Goal: Task Accomplishment & Management: Use online tool/utility

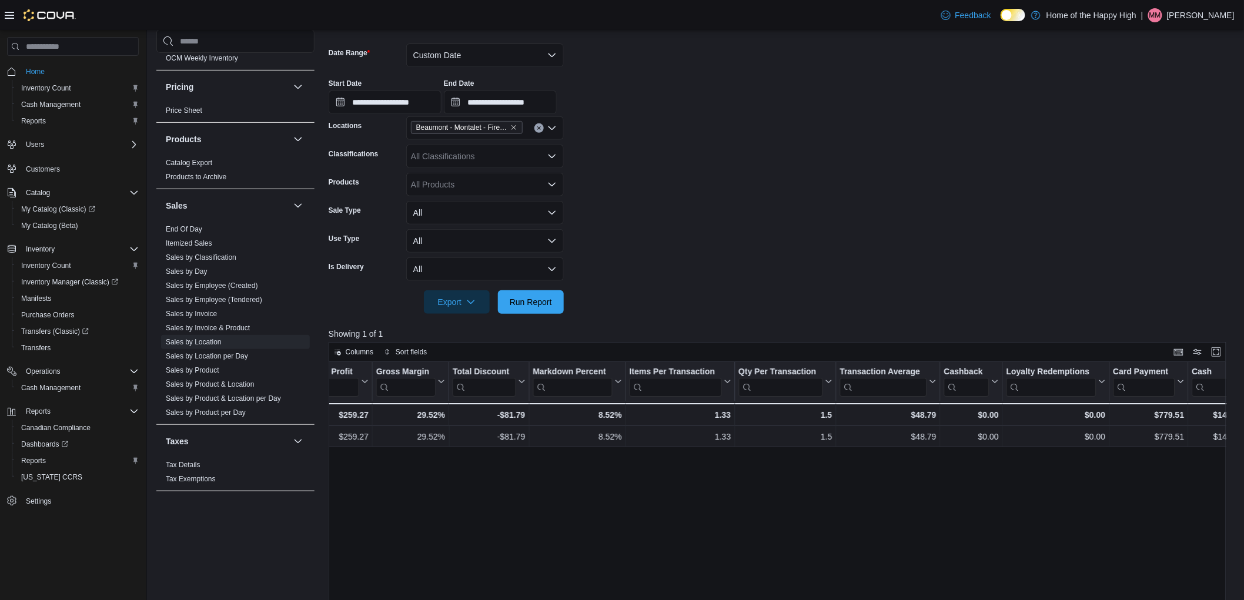
scroll to position [138, 0]
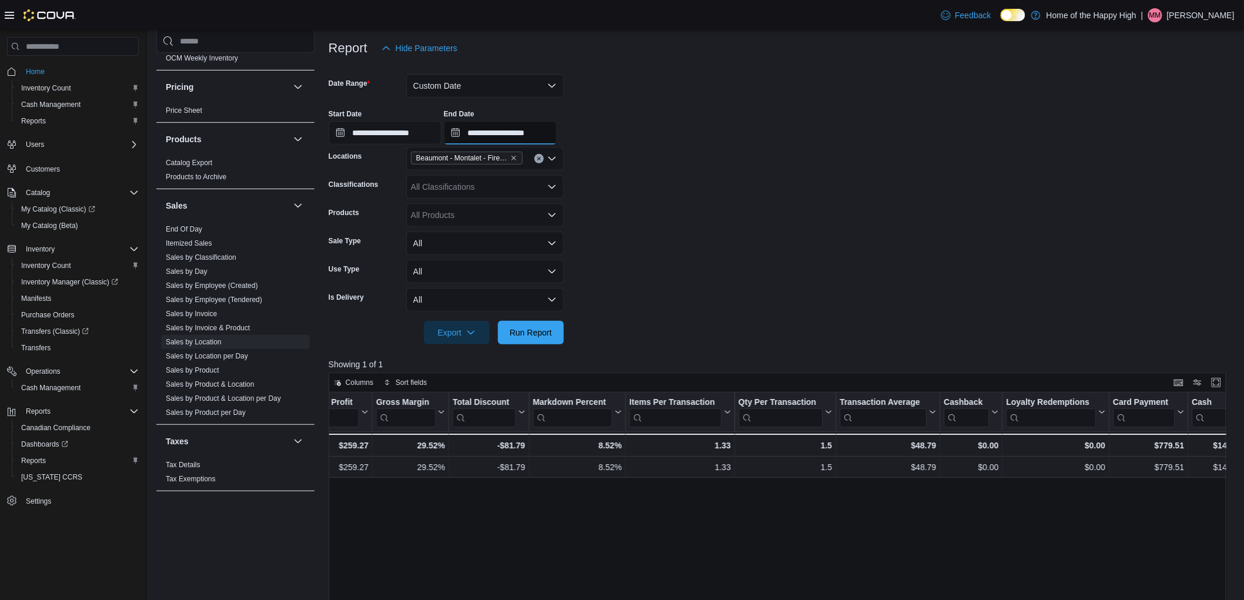
click at [546, 135] on input "**********" at bounding box center [500, 133] width 113 height 24
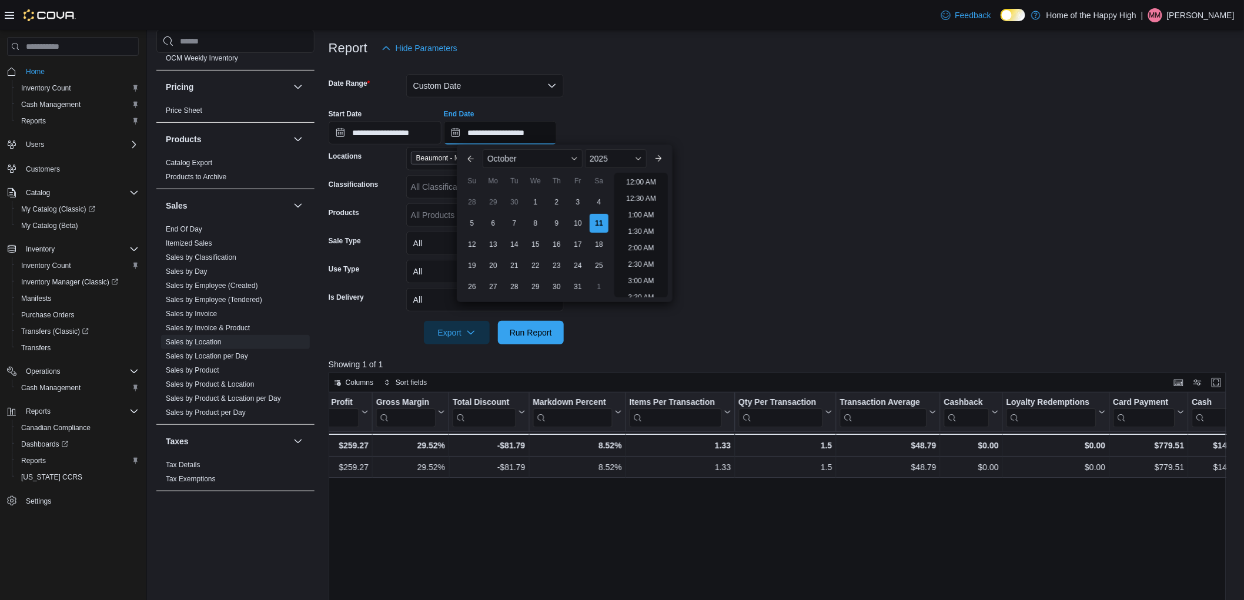
scroll to position [432, 0]
click at [636, 213] on li "2:00 PM" at bounding box center [641, 212] width 36 height 14
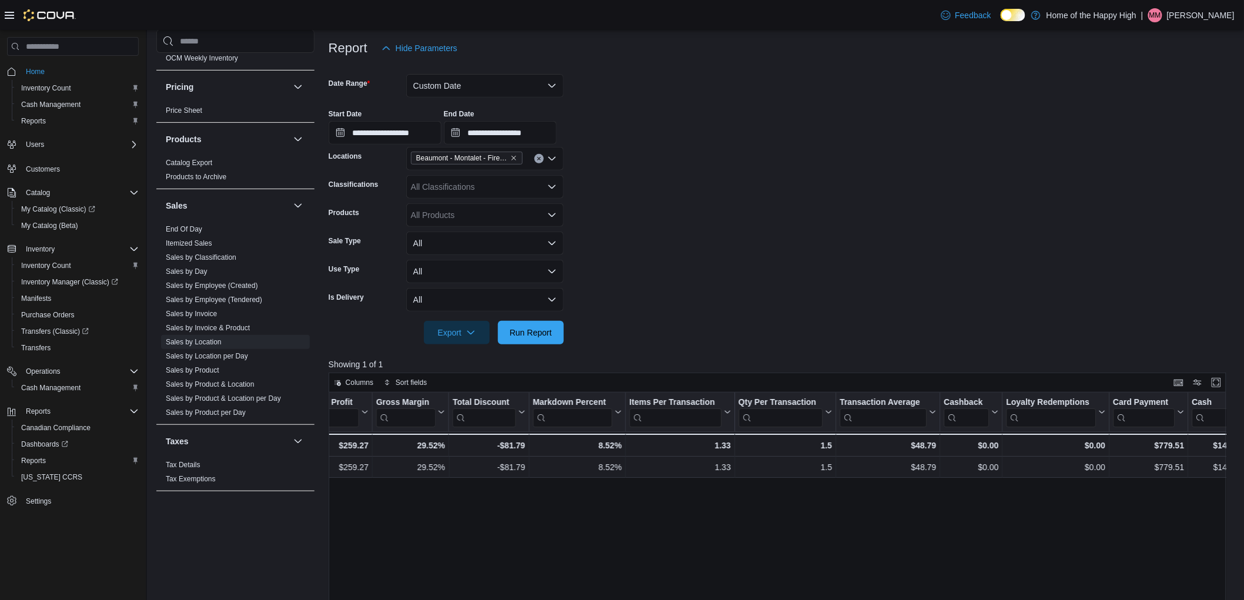
click at [895, 222] on form "**********" at bounding box center [782, 202] width 907 height 285
click at [543, 328] on span "Run Report" at bounding box center [531, 332] width 42 height 12
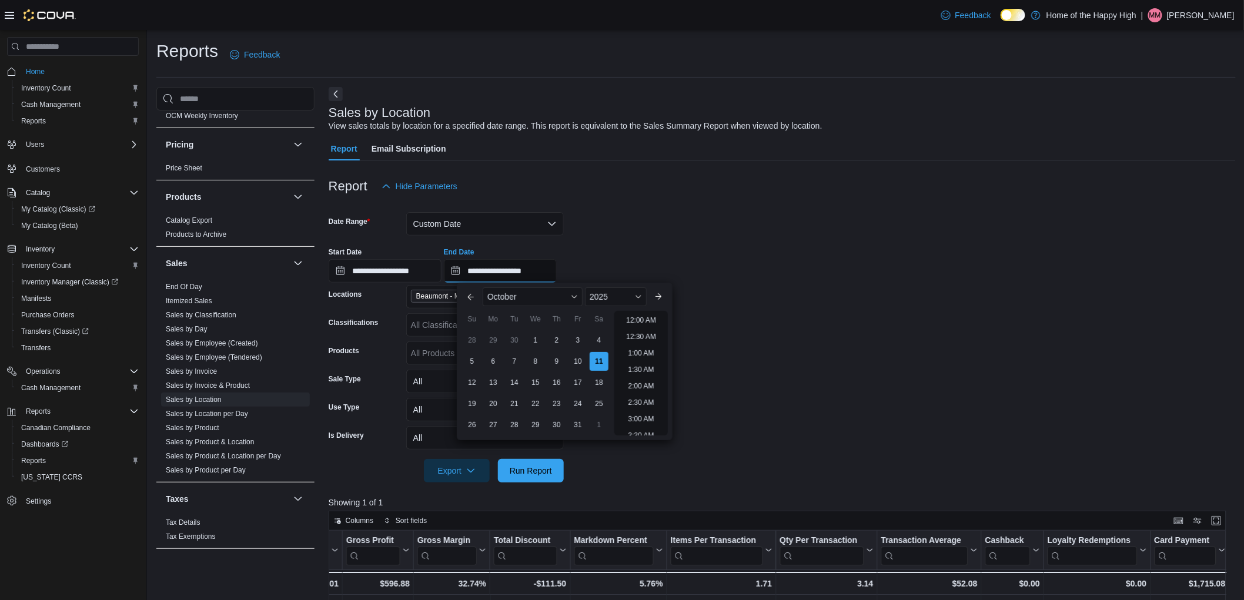
click at [557, 269] on input "**********" at bounding box center [500, 271] width 113 height 24
click at [632, 320] on li "3:00 PM" at bounding box center [641, 317] width 36 height 14
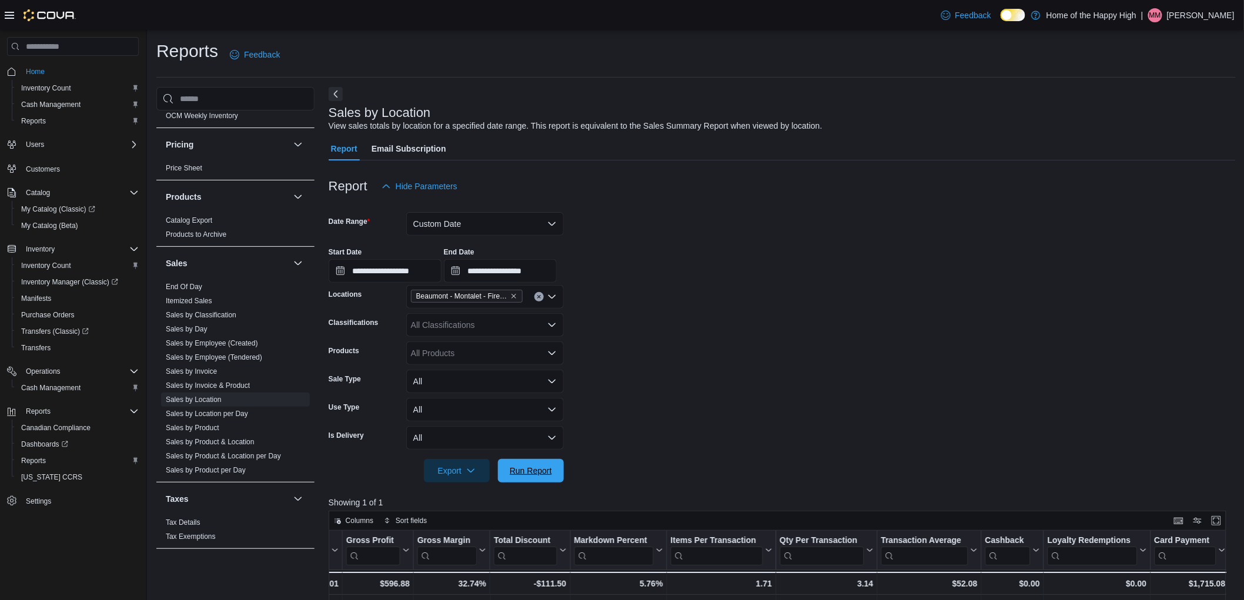
click at [542, 465] on span "Run Report" at bounding box center [531, 471] width 42 height 12
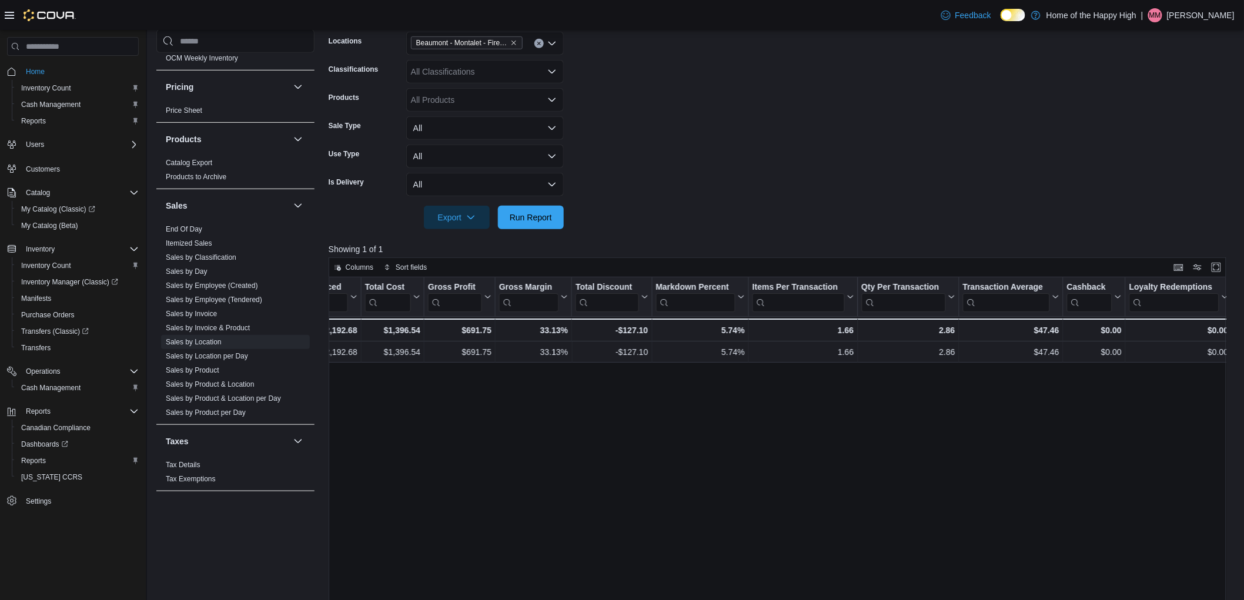
scroll to position [73, 0]
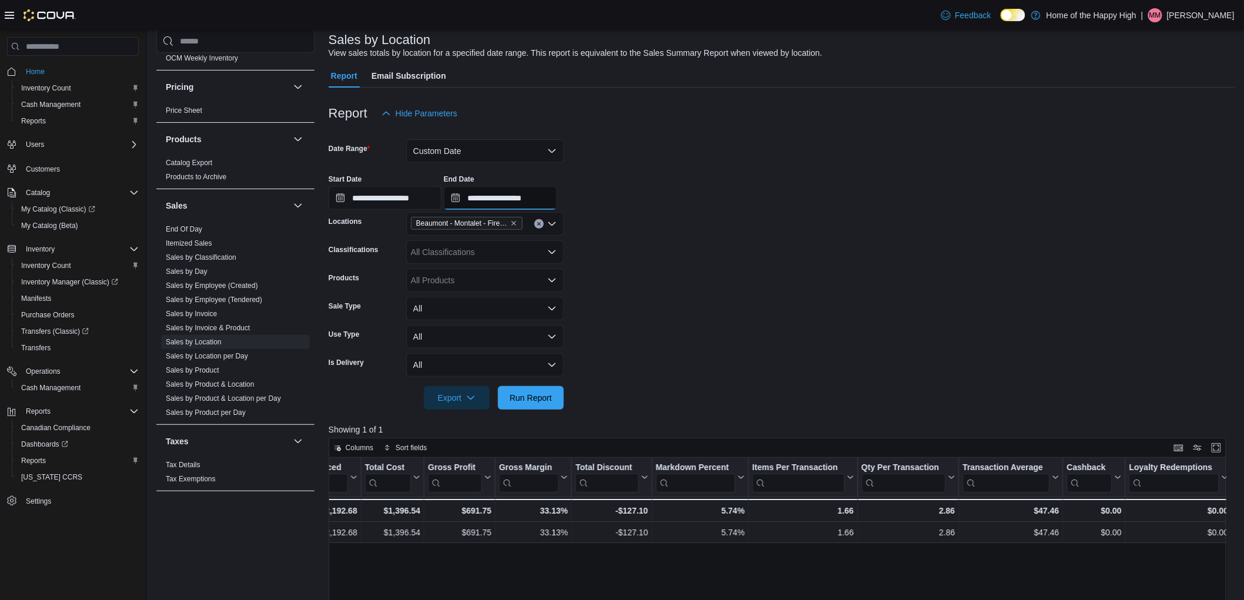
click at [557, 193] on input "**********" at bounding box center [500, 198] width 113 height 24
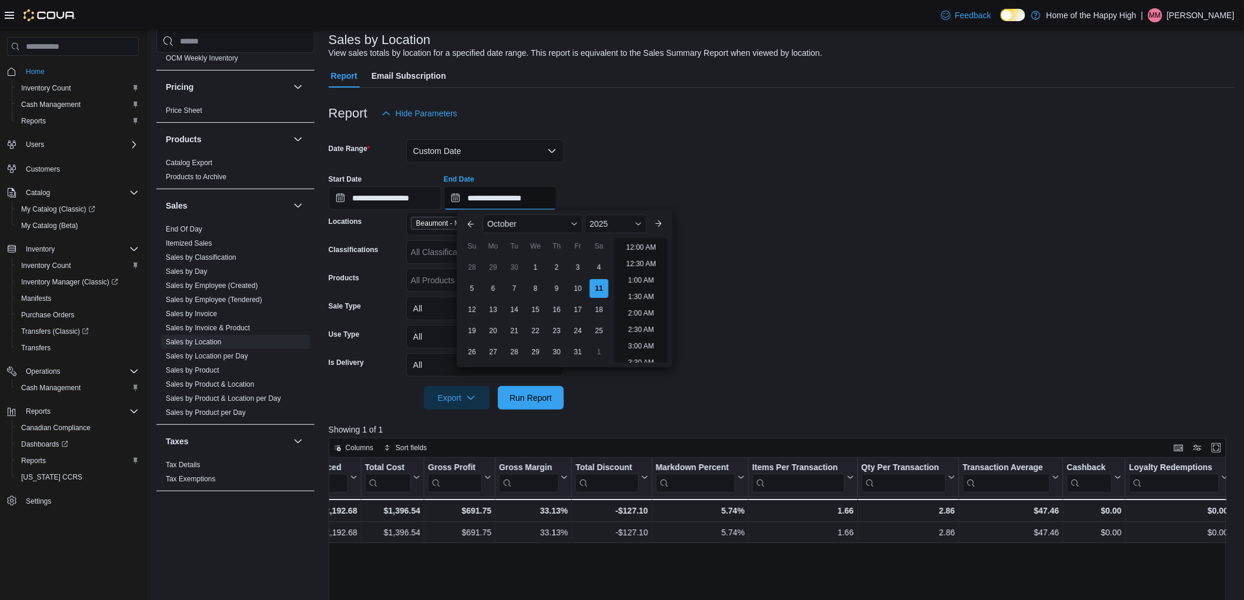
scroll to position [530, 0]
click at [649, 243] on li "4:00 PM" at bounding box center [641, 244] width 36 height 14
type input "**********"
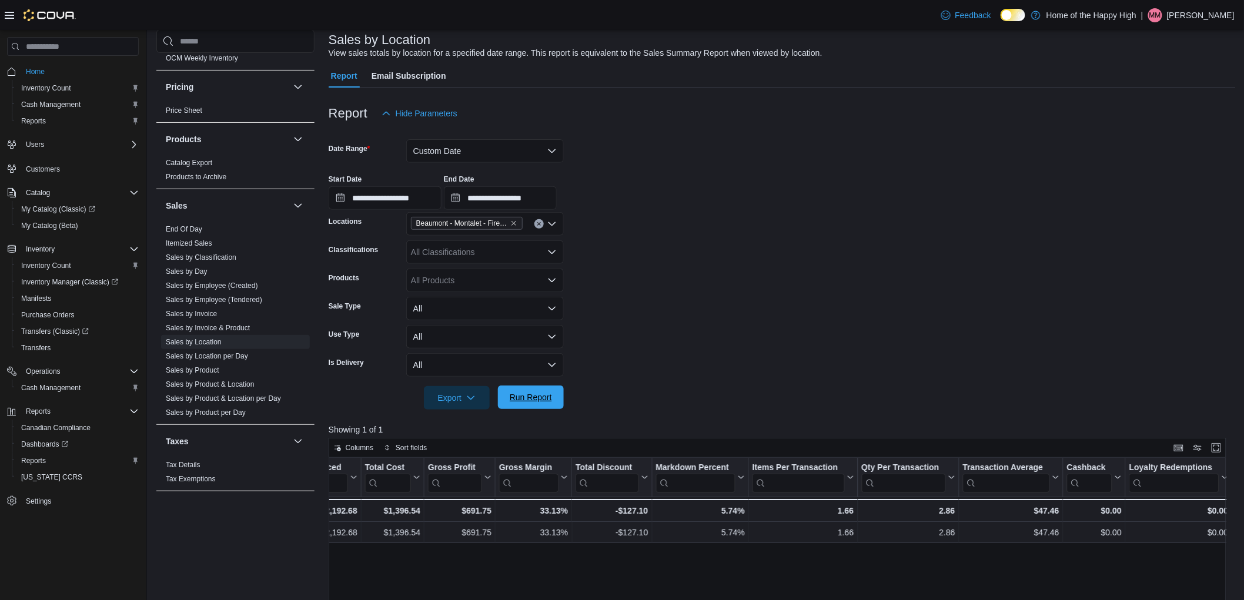
click at [545, 400] on span "Run Report" at bounding box center [531, 398] width 42 height 12
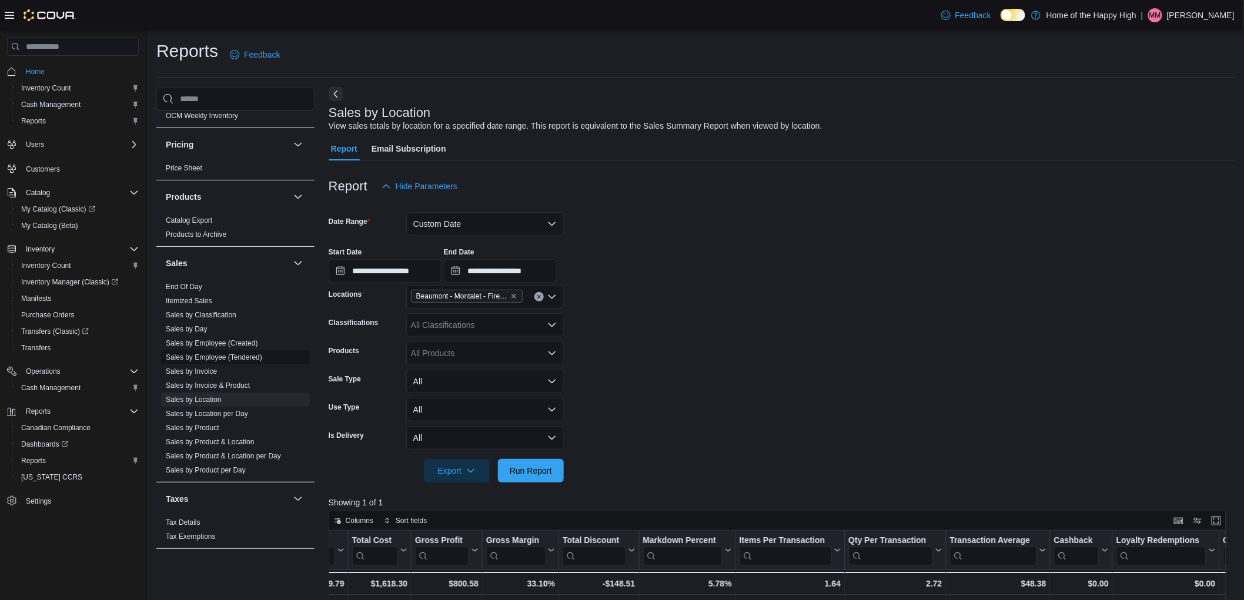
click at [197, 359] on link "Sales by Employee (Tendered)" at bounding box center [214, 357] width 96 height 8
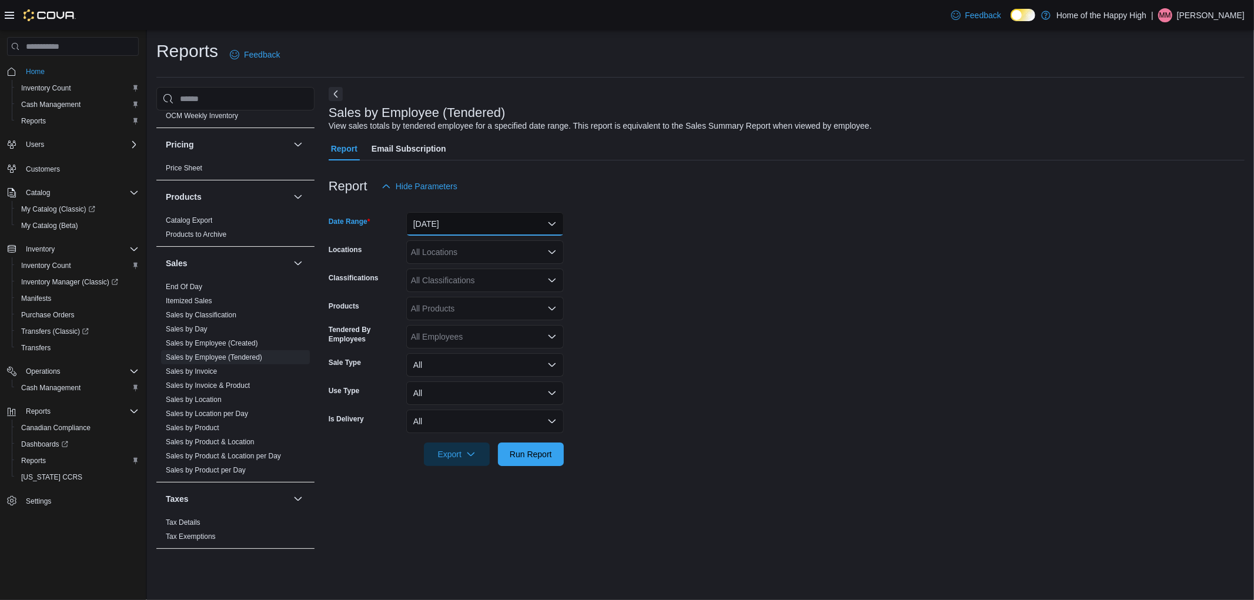
click at [486, 220] on button "[DATE]" at bounding box center [485, 224] width 158 height 24
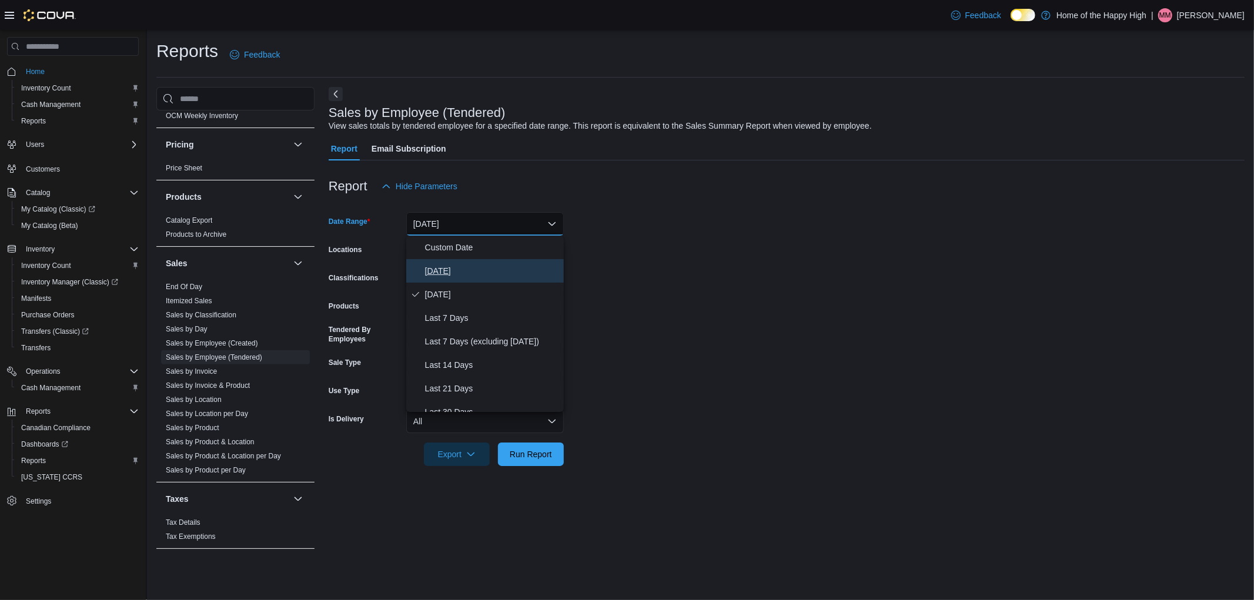
click at [463, 268] on span "[DATE]" at bounding box center [492, 271] width 134 height 14
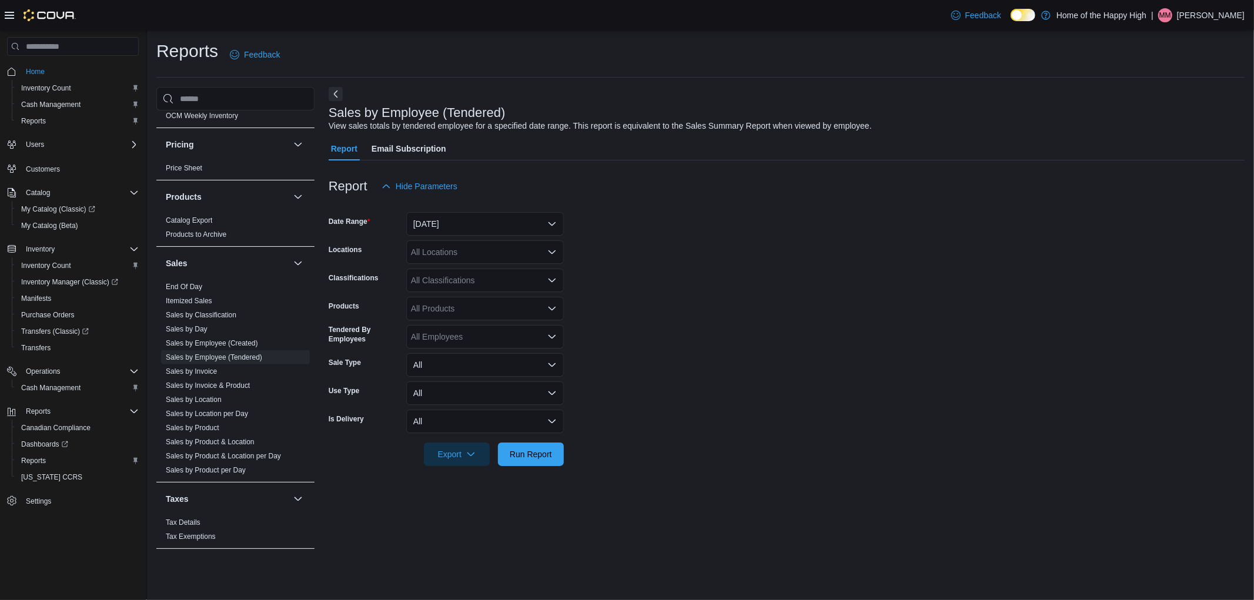
click at [692, 279] on form "Date Range [DATE] Locations All Locations Classifications All Classifications P…" at bounding box center [787, 332] width 916 height 268
click at [532, 253] on div "All Locations" at bounding box center [485, 252] width 158 height 24
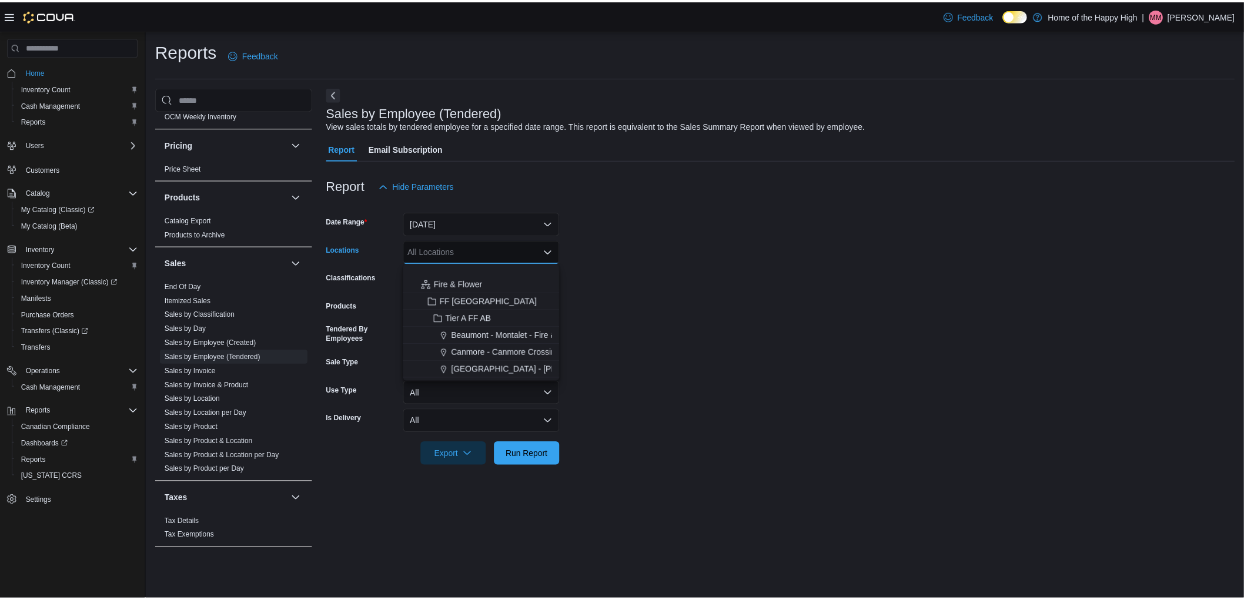
scroll to position [131, 0]
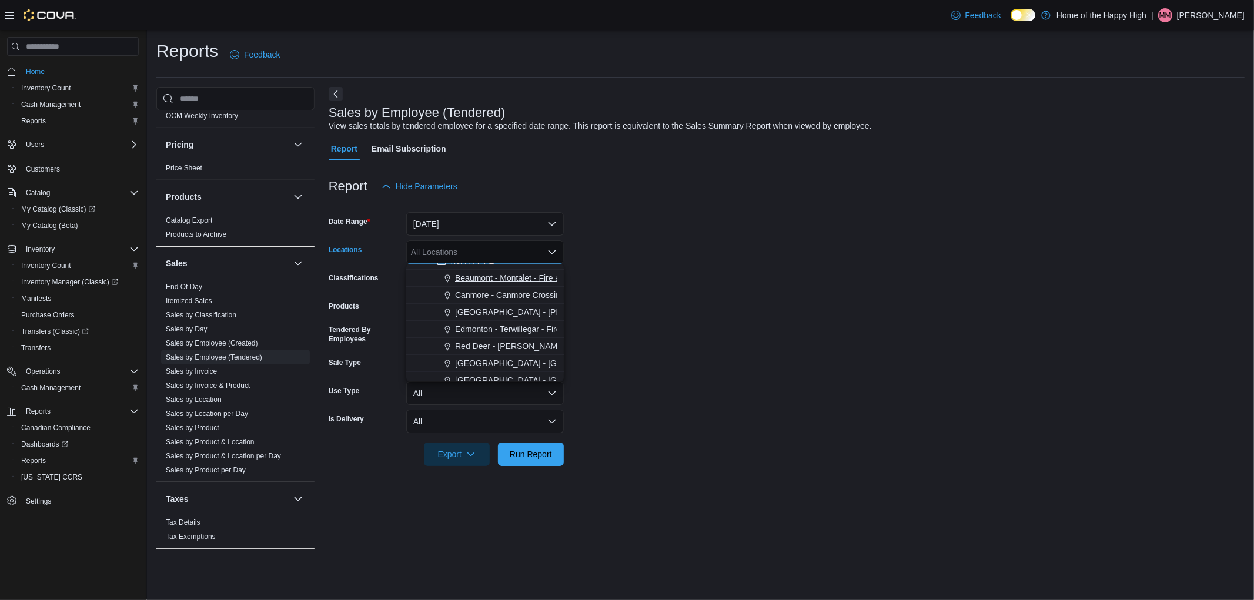
click at [480, 279] on span "Beaumont - Montalet - Fire & Flower" at bounding box center [521, 278] width 133 height 12
click at [597, 433] on div at bounding box center [787, 437] width 916 height 9
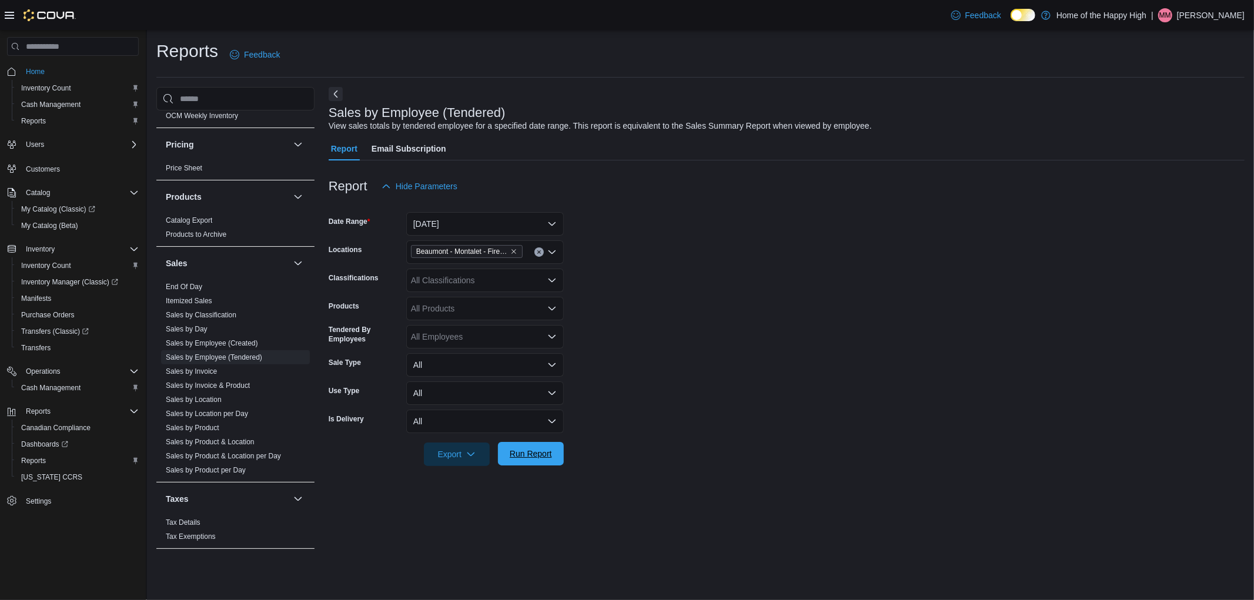
click at [541, 457] on span "Run Report" at bounding box center [531, 454] width 42 height 12
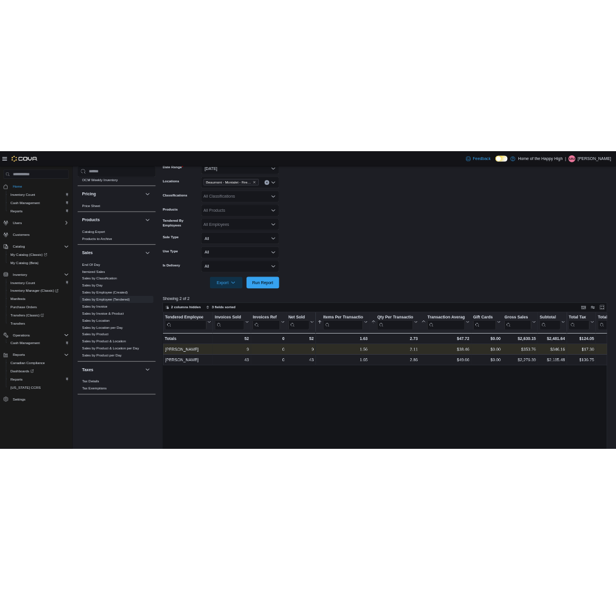
scroll to position [196, 0]
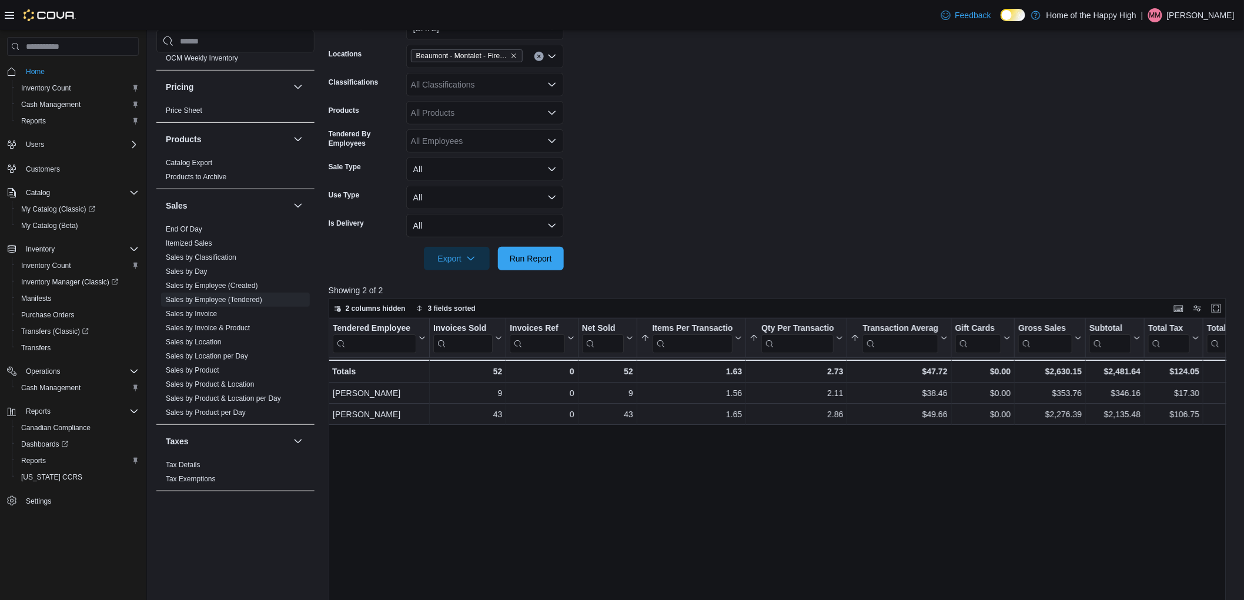
click at [1174, 189] on form "Date Range [DATE] Locations [GEOGRAPHIC_DATA] - Fire & Flower Classifications A…" at bounding box center [782, 136] width 907 height 268
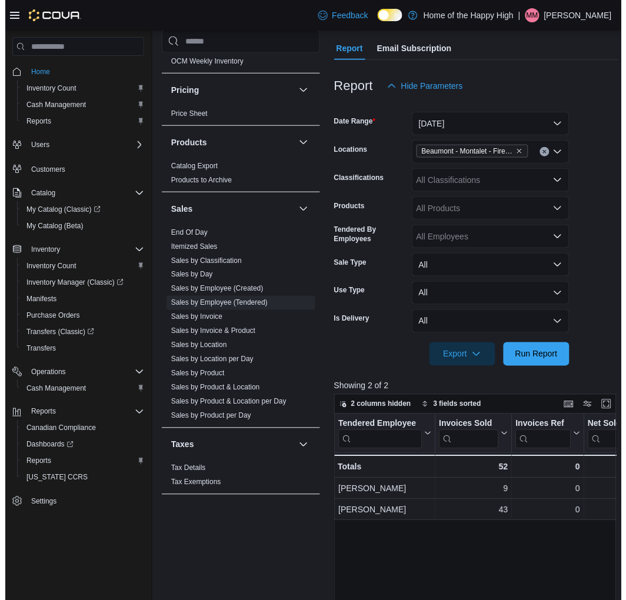
scroll to position [0, 0]
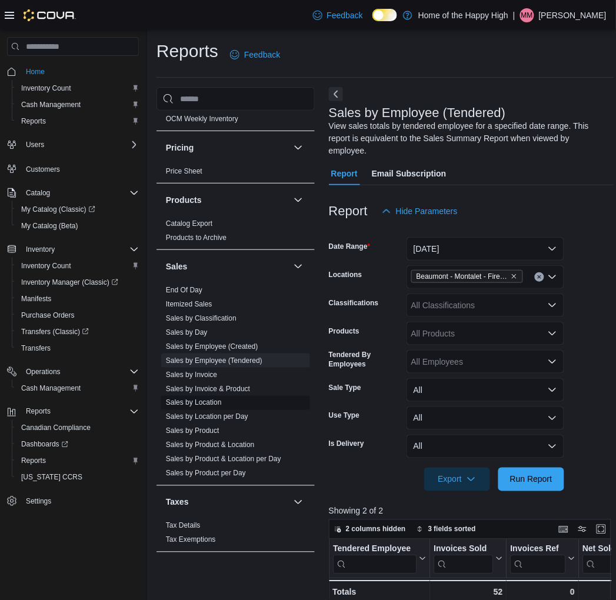
click at [205, 406] on link "Sales by Location" at bounding box center [194, 403] width 56 height 8
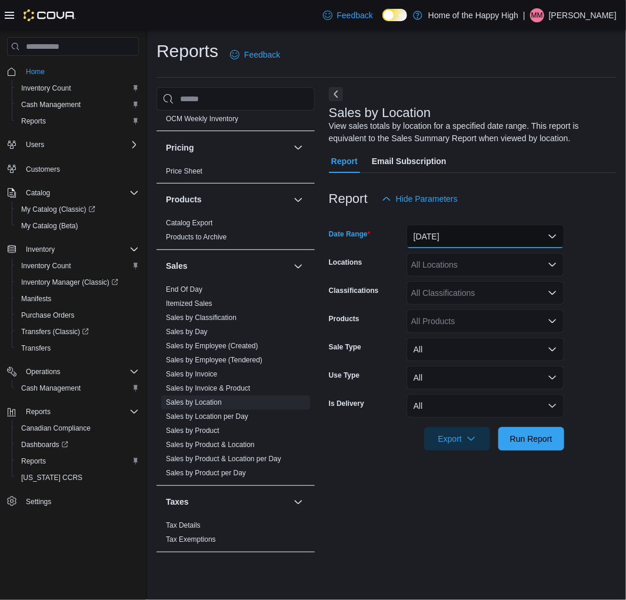
click at [513, 236] on button "[DATE]" at bounding box center [485, 237] width 158 height 24
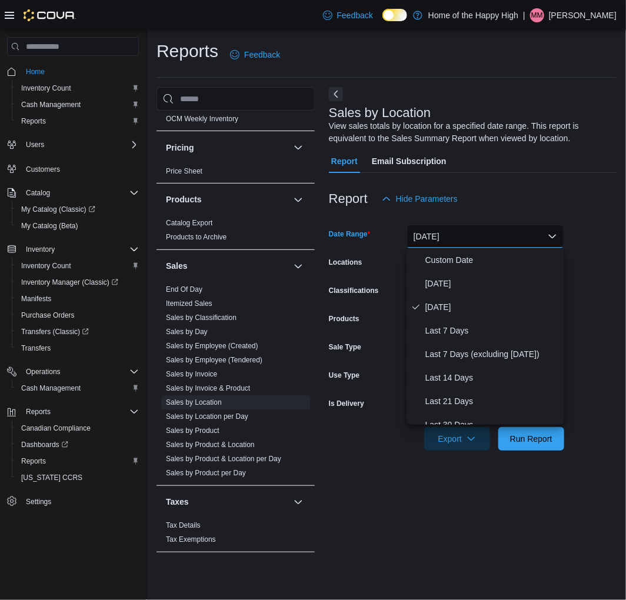
click at [524, 168] on div "Report Email Subscription" at bounding box center [473, 161] width 288 height 24
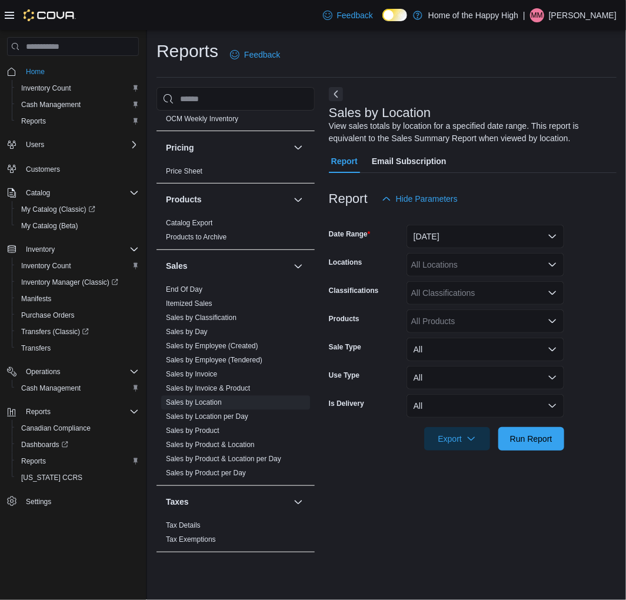
click at [515, 263] on div "All Locations" at bounding box center [485, 265] width 158 height 24
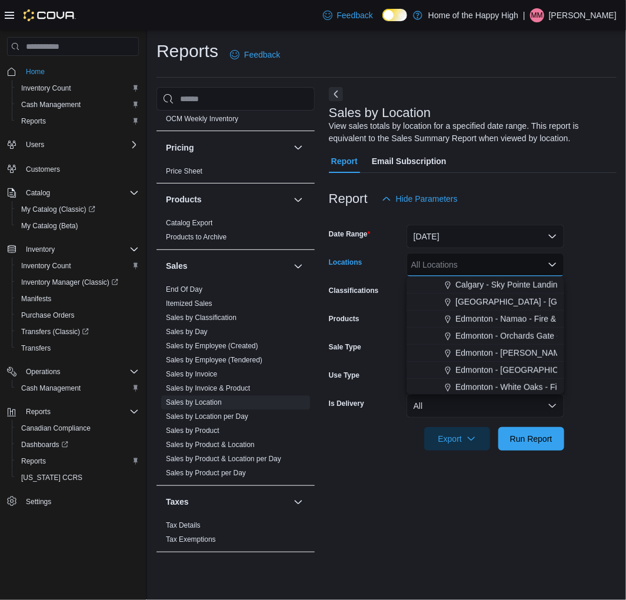
scroll to position [326, 0]
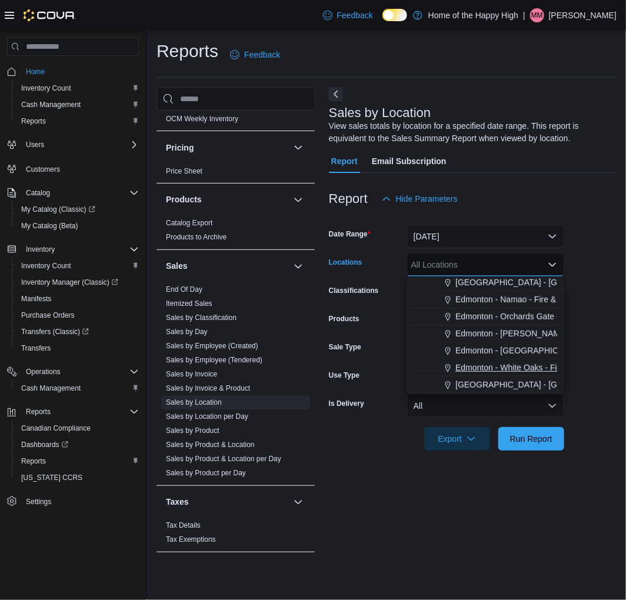
click at [492, 366] on span "Edmonton - White Oaks - Fire & Flower" at bounding box center [526, 368] width 143 height 12
click at [514, 263] on icon "Remove Edmonton - White Oaks - Fire & Flower from selection in this group" at bounding box center [514, 264] width 5 height 5
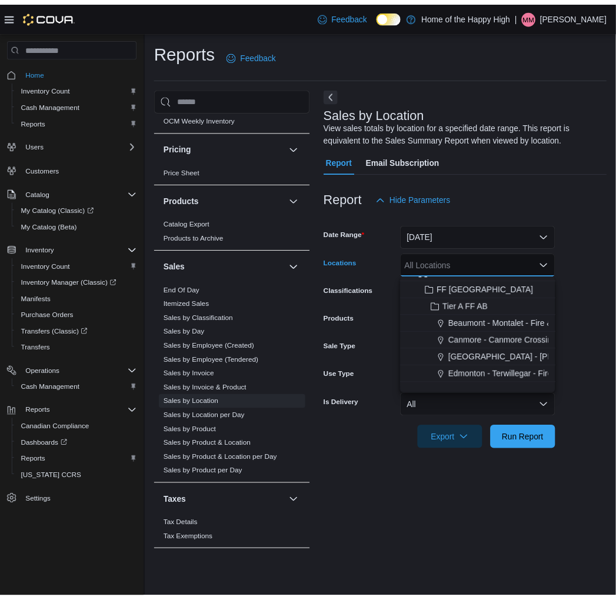
scroll to position [65, 0]
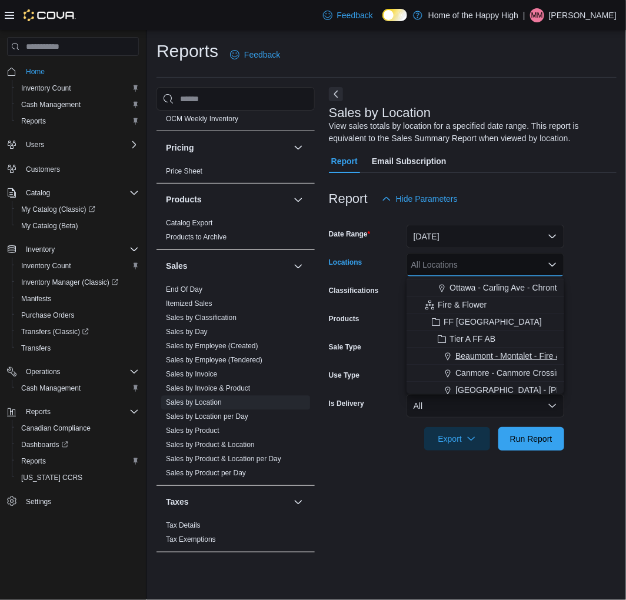
click at [492, 352] on span "Beaumont - Montalet - Fire & Flower" at bounding box center [521, 356] width 133 height 12
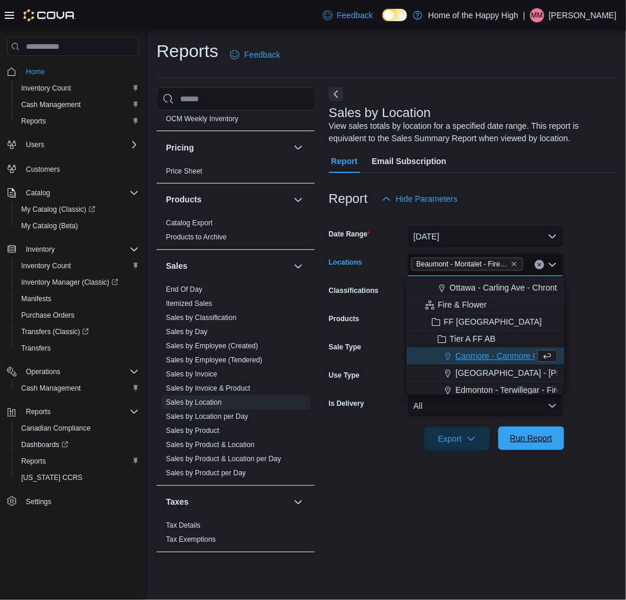
click at [547, 446] on span "Run Report" at bounding box center [531, 438] width 52 height 24
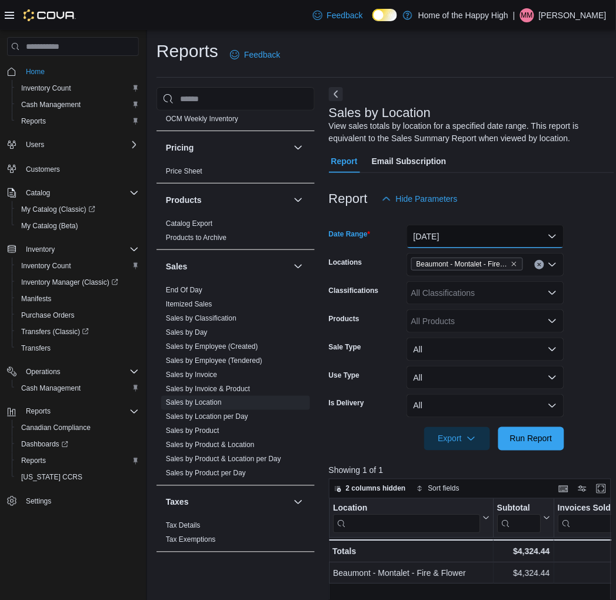
click at [480, 241] on button "[DATE]" at bounding box center [485, 237] width 158 height 24
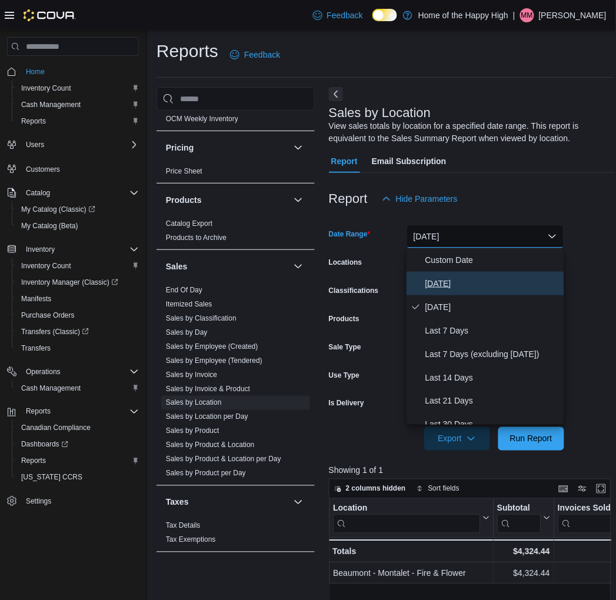
click at [459, 285] on span "[DATE]" at bounding box center [492, 283] width 134 height 14
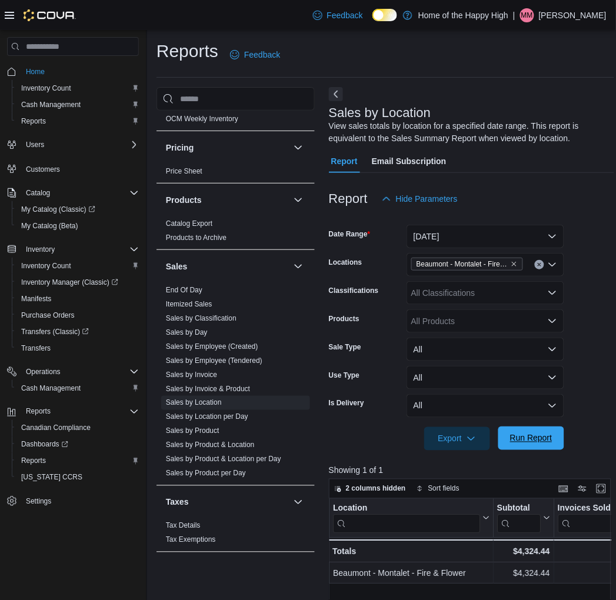
click at [533, 444] on span "Run Report" at bounding box center [531, 438] width 52 height 24
click at [206, 401] on link "Sales by Location" at bounding box center [194, 403] width 56 height 8
click at [461, 237] on button "[DATE]" at bounding box center [485, 237] width 158 height 24
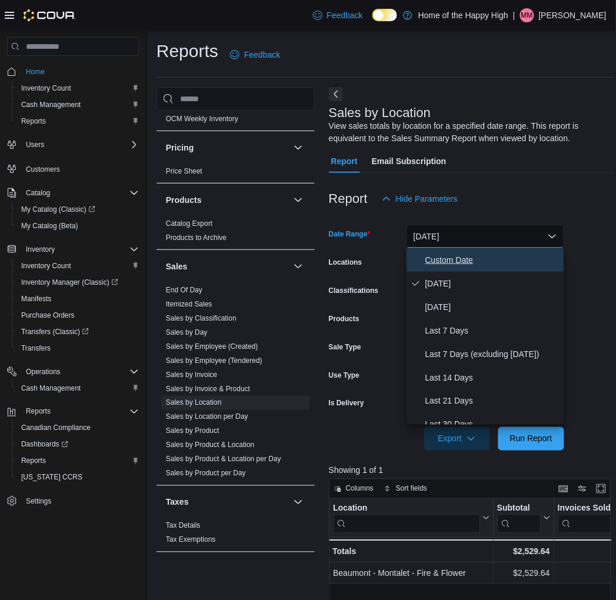
click at [450, 260] on span "Custom Date" at bounding box center [492, 260] width 134 height 14
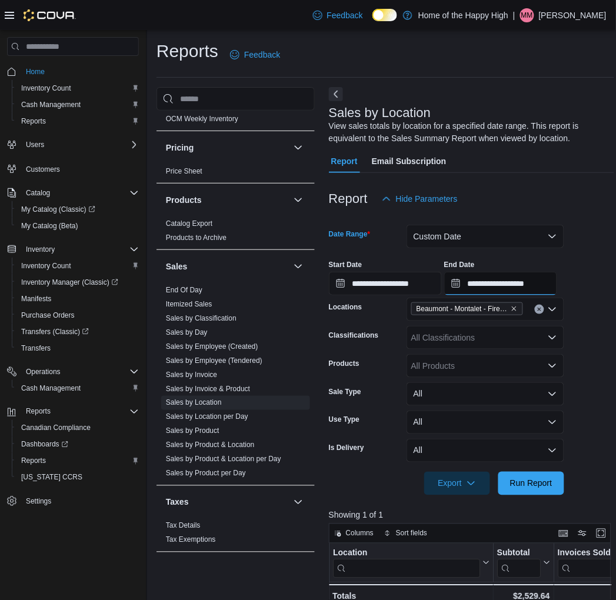
click at [516, 282] on input "**********" at bounding box center [500, 284] width 113 height 24
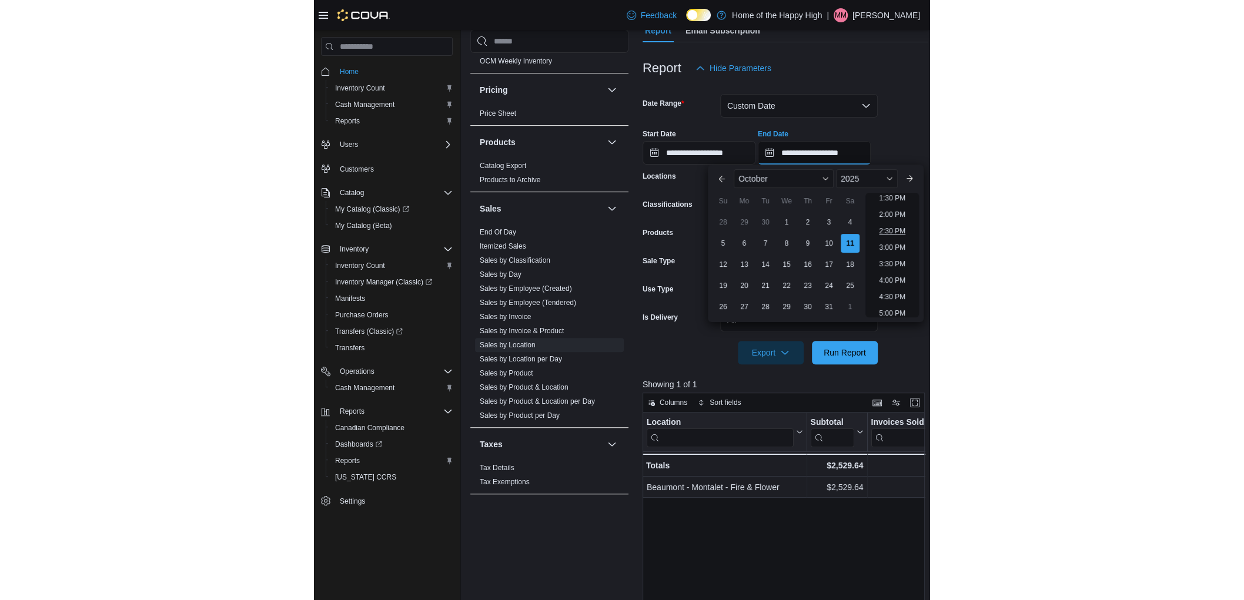
scroll to position [472, 0]
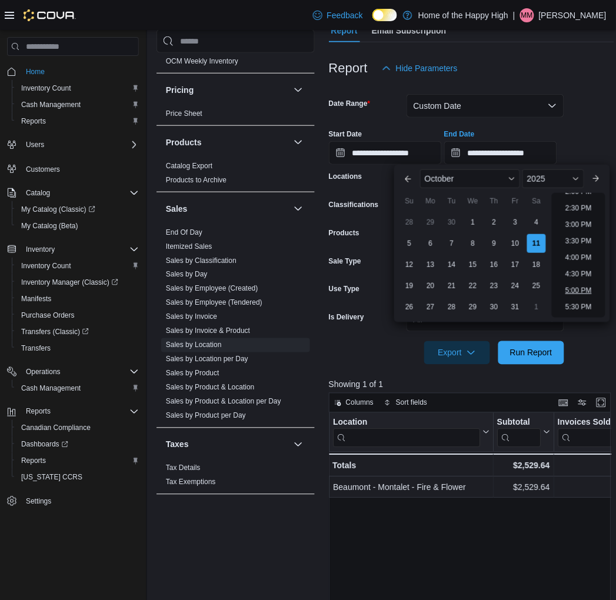
click at [580, 289] on li "5:00 PM" at bounding box center [578, 290] width 36 height 14
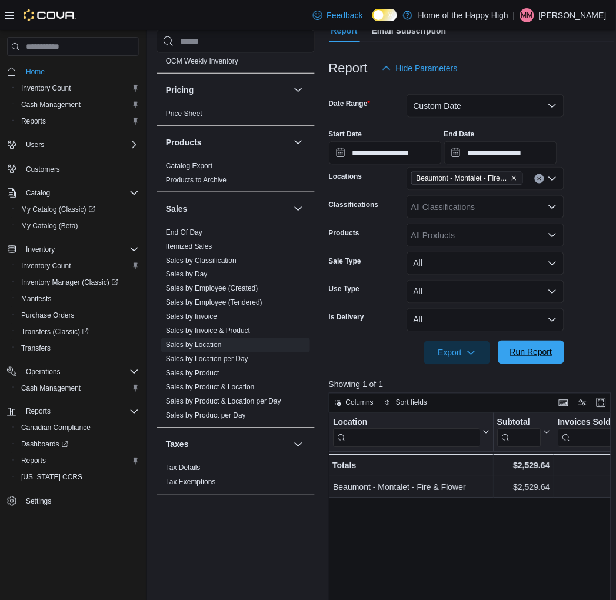
click at [532, 350] on span "Run Report" at bounding box center [531, 352] width 42 height 12
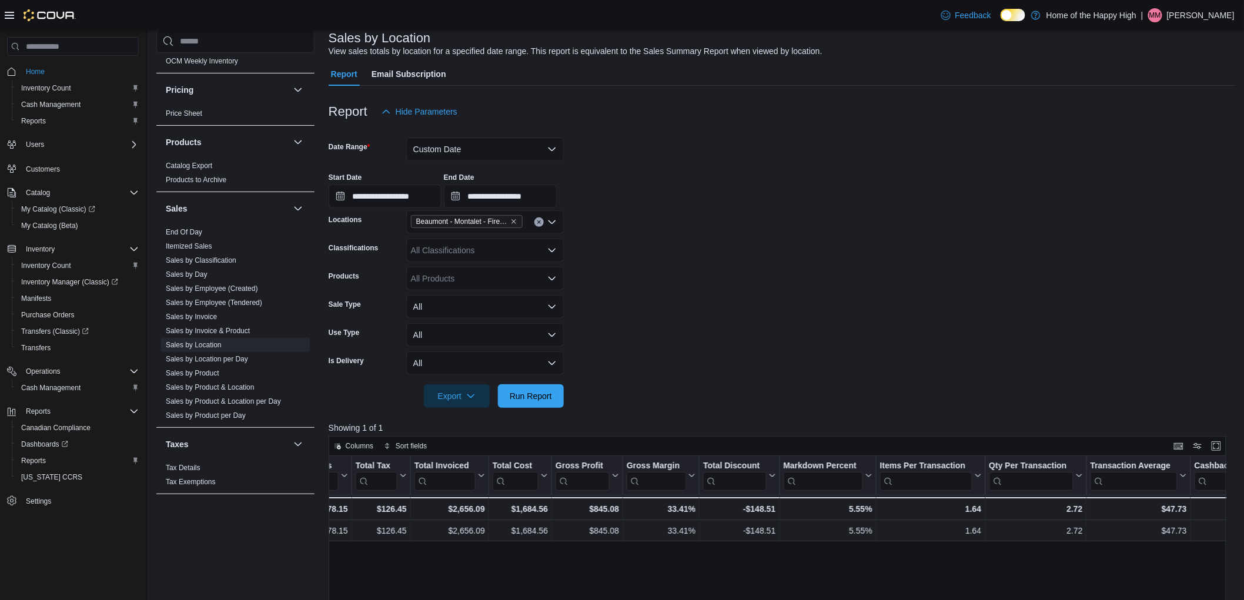
scroll to position [73, 0]
click at [557, 191] on input "**********" at bounding box center [500, 198] width 113 height 24
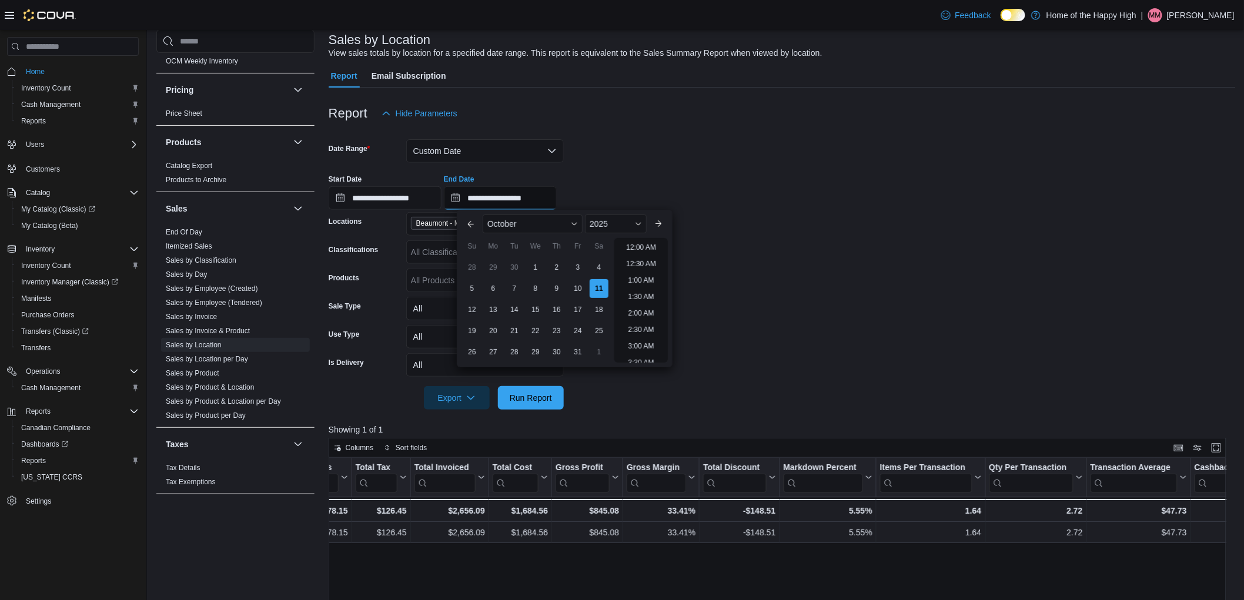
scroll to position [596, 0]
click at [635, 242] on li "6:00 PM" at bounding box center [641, 244] width 36 height 14
type input "**********"
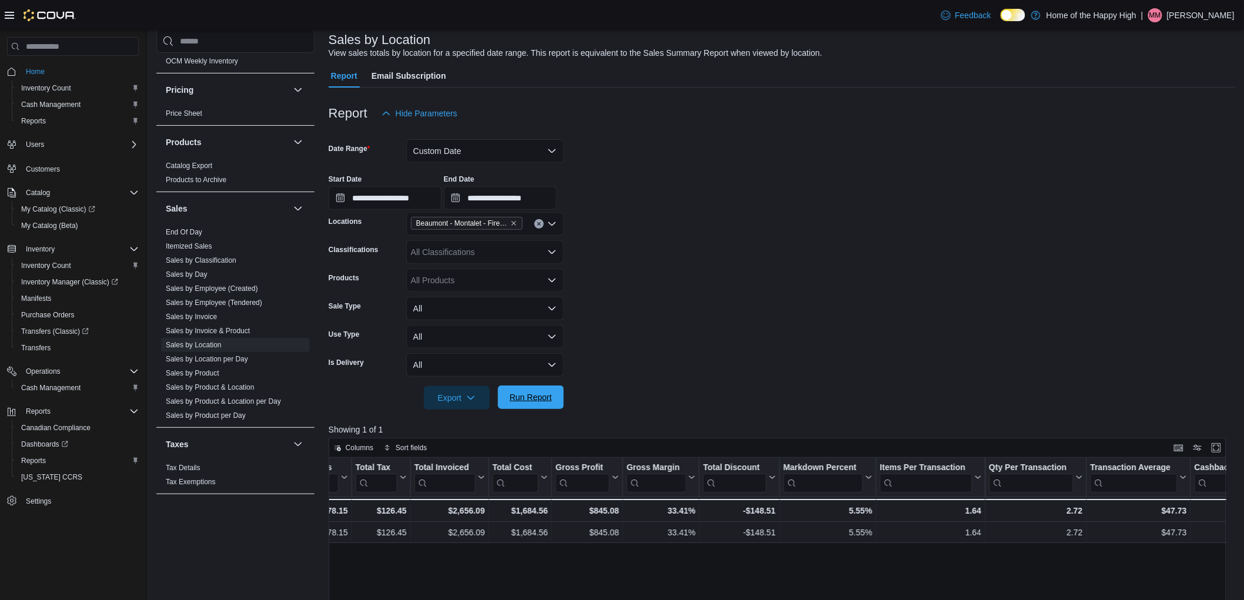
click at [526, 395] on span "Run Report" at bounding box center [531, 398] width 42 height 12
